Goal: Information Seeking & Learning: Compare options

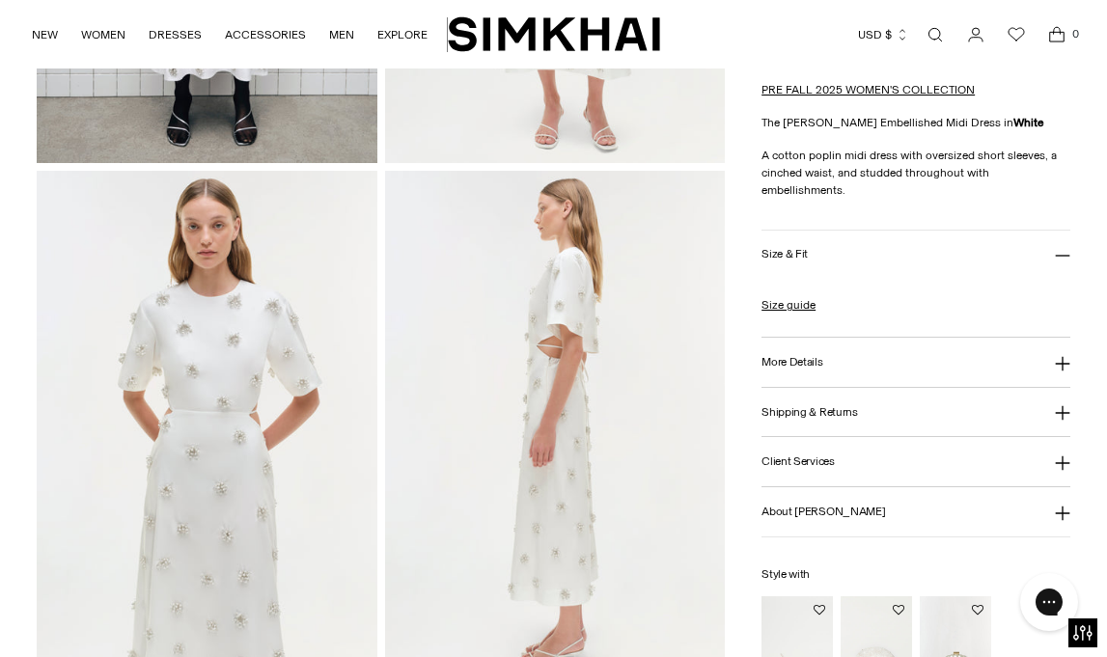
scroll to position [493, 0]
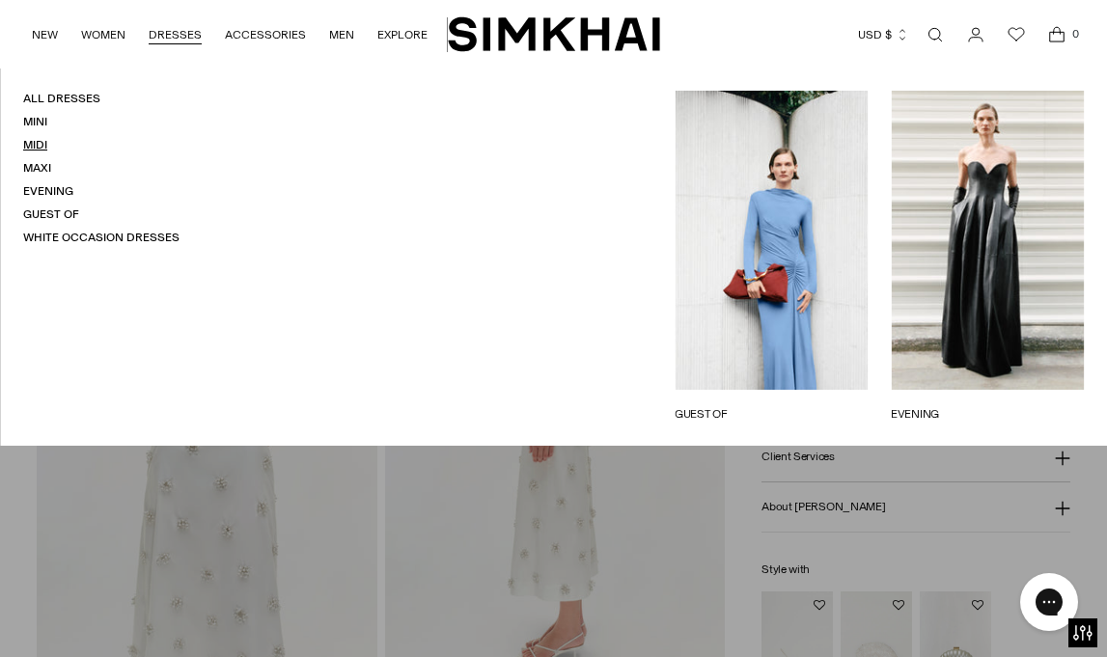
click at [40, 147] on link "Midi" at bounding box center [35, 145] width 24 height 14
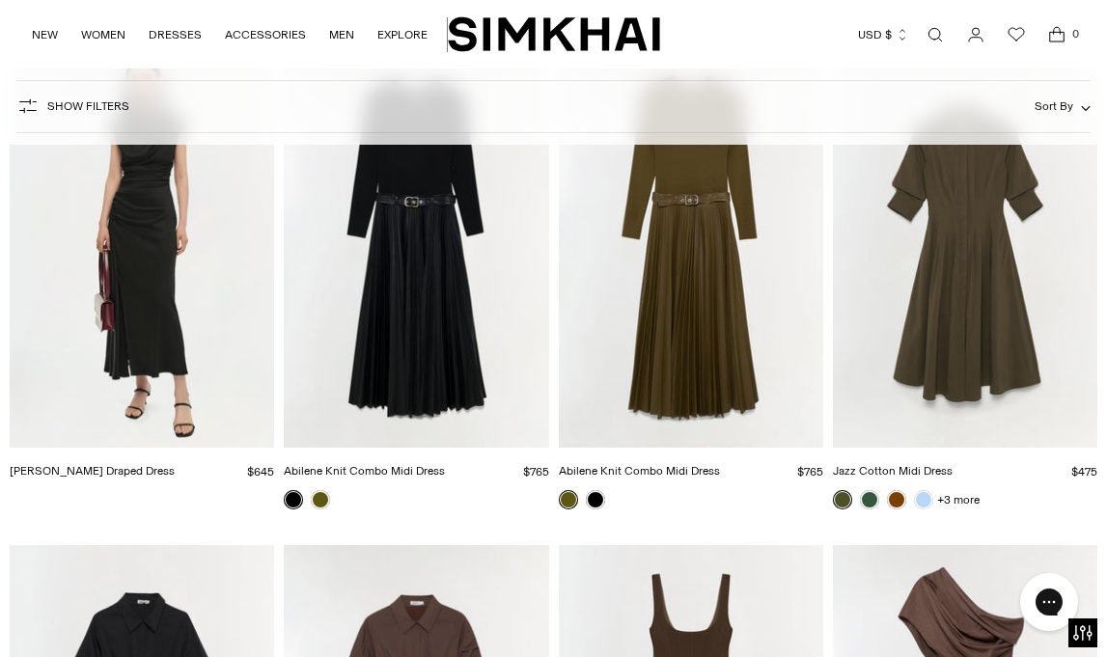
scroll to position [3662, 0]
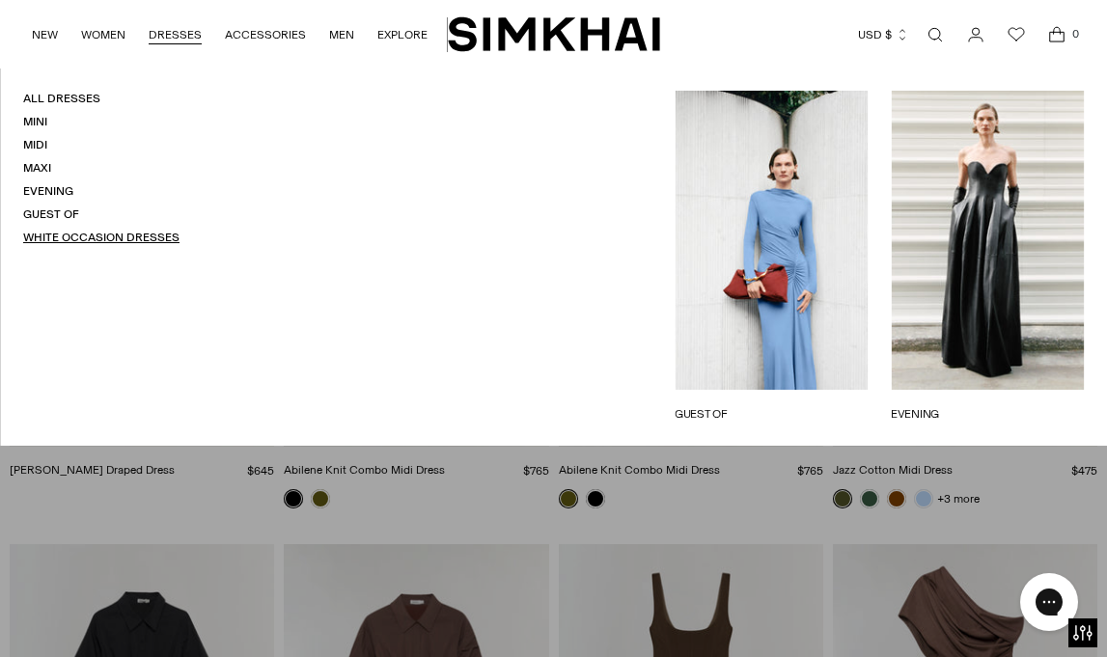
click at [82, 237] on link "White Occasion Dresses" at bounding box center [101, 238] width 156 height 14
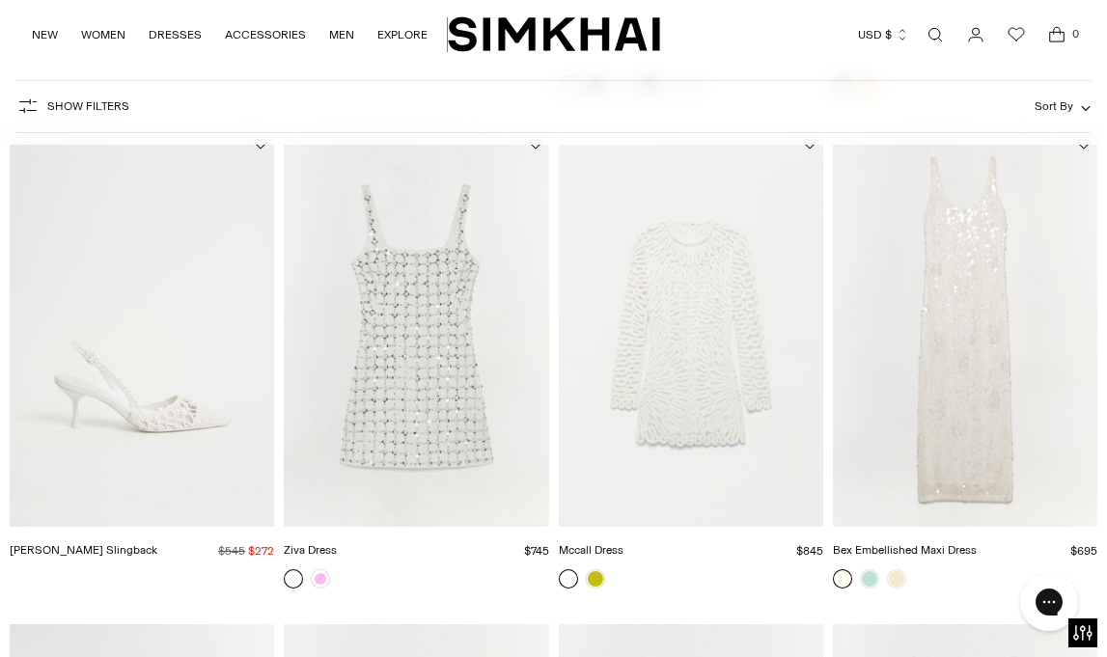
scroll to position [2595, 0]
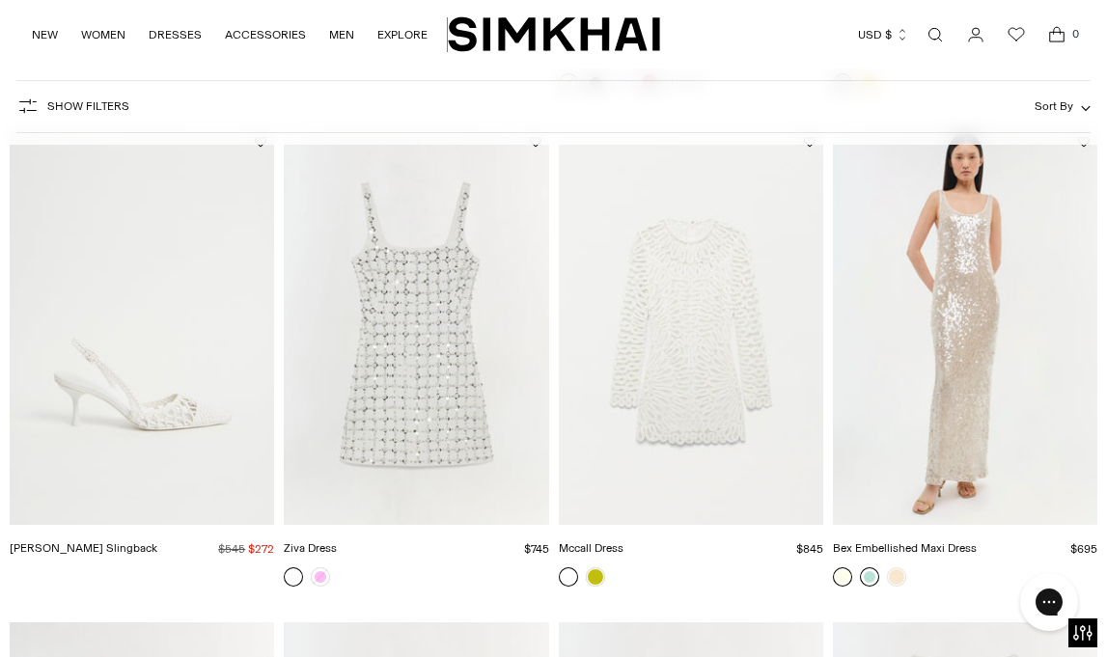
click at [871, 576] on link at bounding box center [869, 577] width 19 height 19
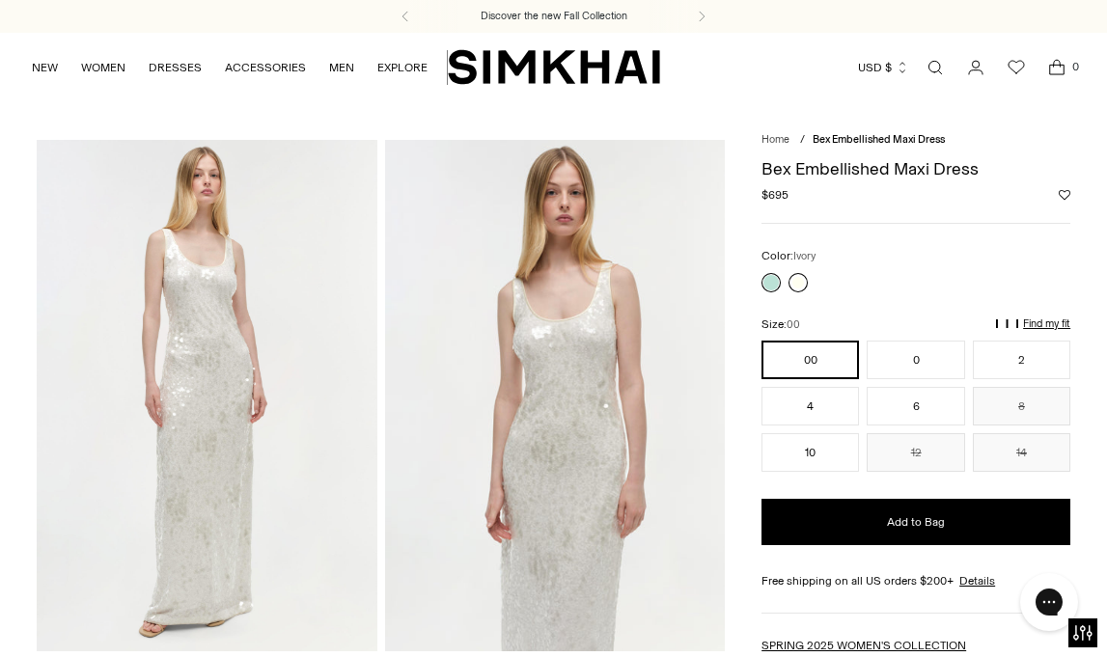
click at [797, 286] on link at bounding box center [798, 282] width 19 height 19
